Goal: Answer question/provide support

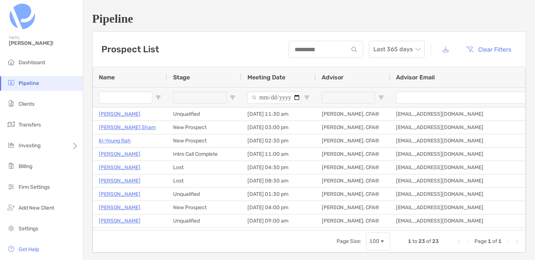
scroll to position [78, 0]
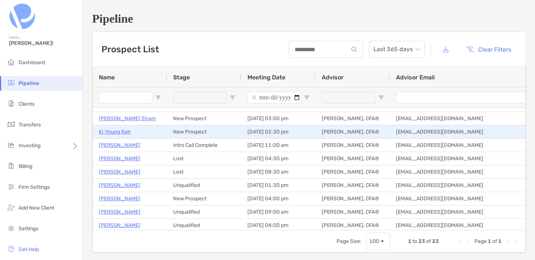
scroll to position [4, 0]
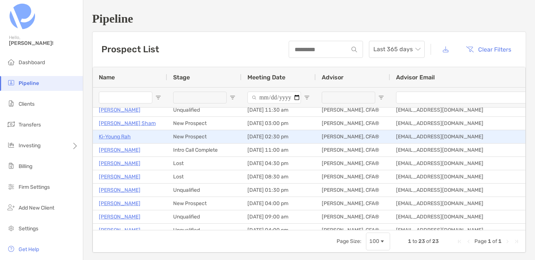
click at [128, 135] on p "Ki-Young Rah" at bounding box center [115, 136] width 32 height 9
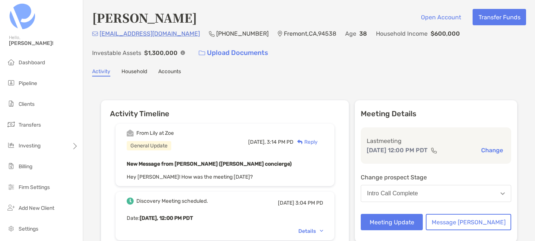
scroll to position [12, 0]
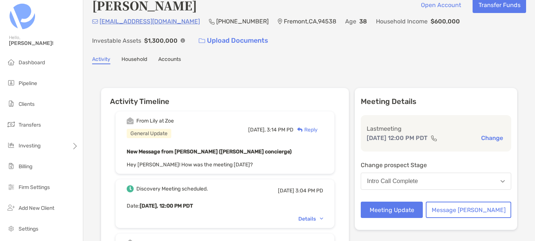
click at [317, 130] on div "Reply" at bounding box center [305, 130] width 24 height 8
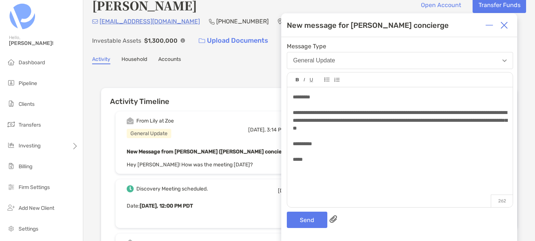
click at [337, 112] on span "**********" at bounding box center [400, 120] width 214 height 21
click at [421, 112] on span "**********" at bounding box center [400, 120] width 214 height 21
click at [304, 216] on button "Send" at bounding box center [307, 220] width 40 height 16
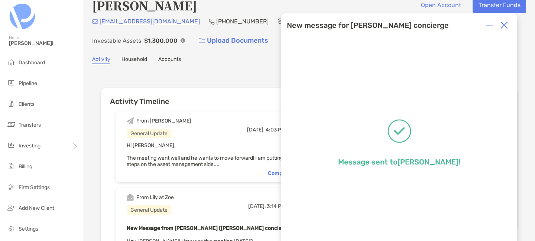
click at [503, 23] on img at bounding box center [503, 25] width 7 height 7
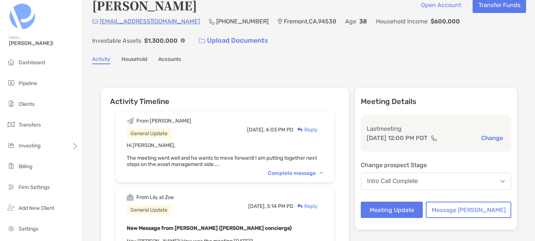
click at [426, 175] on button "Intro Call Complete" at bounding box center [436, 181] width 150 height 17
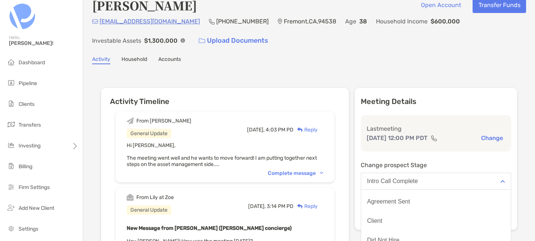
scroll to position [58, 0]
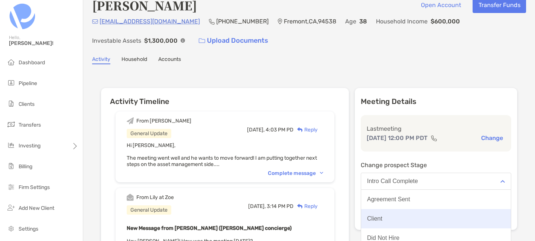
click at [418, 219] on button "Client" at bounding box center [436, 218] width 150 height 19
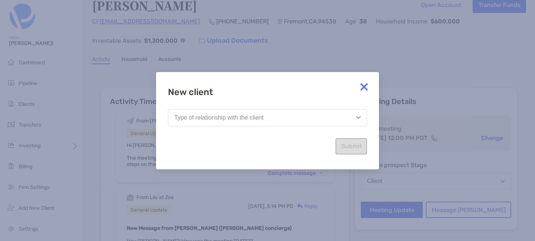
click at [332, 116] on button "Type of relationship with the client" at bounding box center [267, 117] width 199 height 17
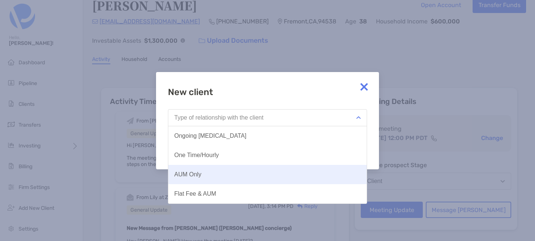
click at [279, 170] on button "AUM Only" at bounding box center [267, 174] width 198 height 19
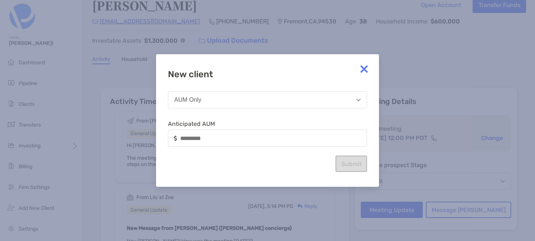
click at [332, 132] on div at bounding box center [267, 138] width 199 height 17
click at [343, 164] on div "New client AUM Only Anticipated AUM Submit" at bounding box center [267, 120] width 199 height 103
click at [308, 101] on button "AUM Only" at bounding box center [267, 99] width 199 height 17
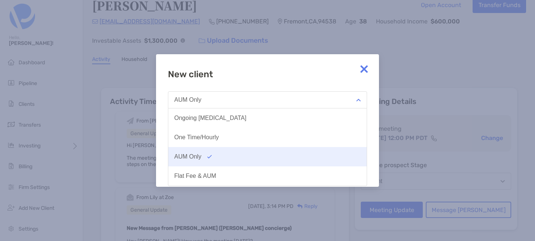
click at [269, 155] on button "AUM Only" at bounding box center [267, 156] width 198 height 19
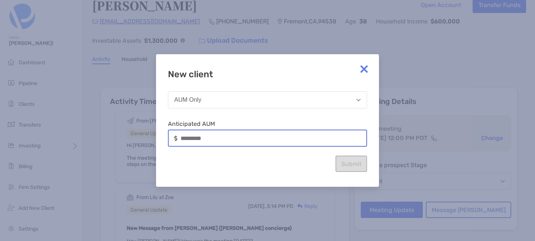
click at [215, 141] on input at bounding box center [273, 138] width 186 height 6
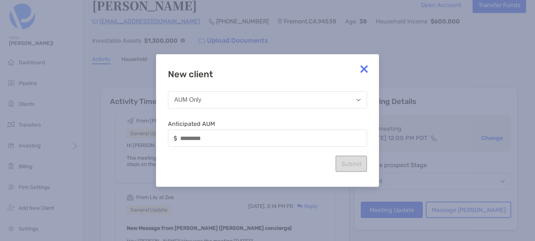
click at [365, 71] on img at bounding box center [363, 69] width 15 height 15
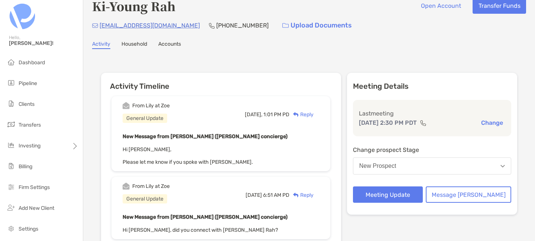
scroll to position [14, 0]
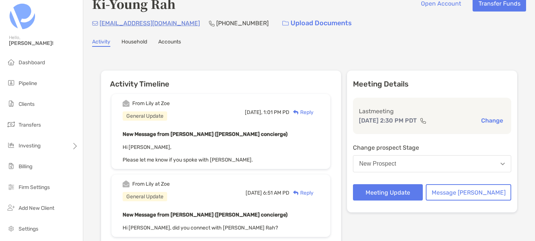
click at [313, 111] on div "Reply" at bounding box center [301, 112] width 24 height 8
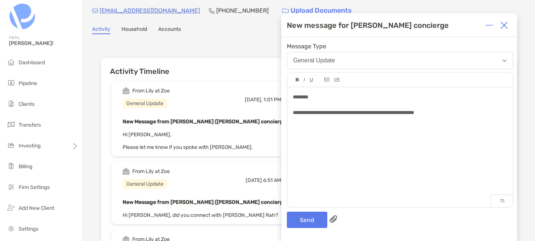
scroll to position [26, 0]
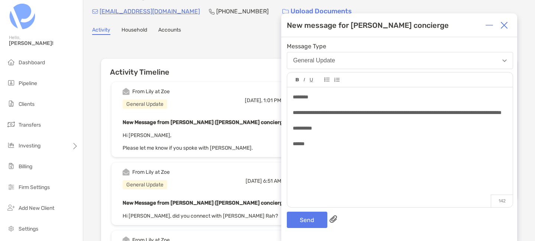
click at [450, 112] on span "**********" at bounding box center [397, 112] width 209 height 5
click at [307, 218] on button "Send" at bounding box center [307, 220] width 40 height 16
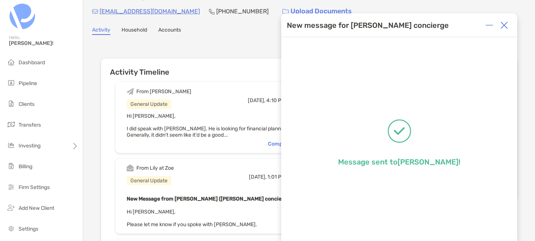
click at [505, 25] on img at bounding box center [503, 25] width 7 height 7
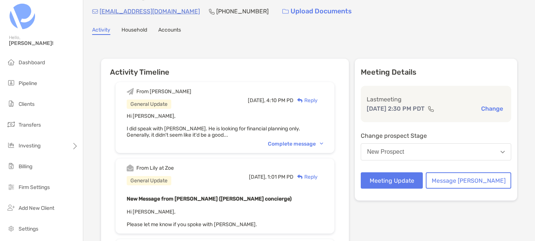
click at [501, 154] on button "New Prospect" at bounding box center [436, 151] width 150 height 17
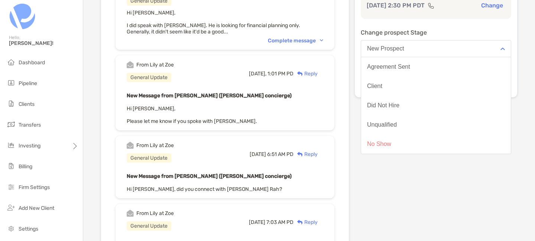
scroll to position [130, 0]
